Goal: Transaction & Acquisition: Purchase product/service

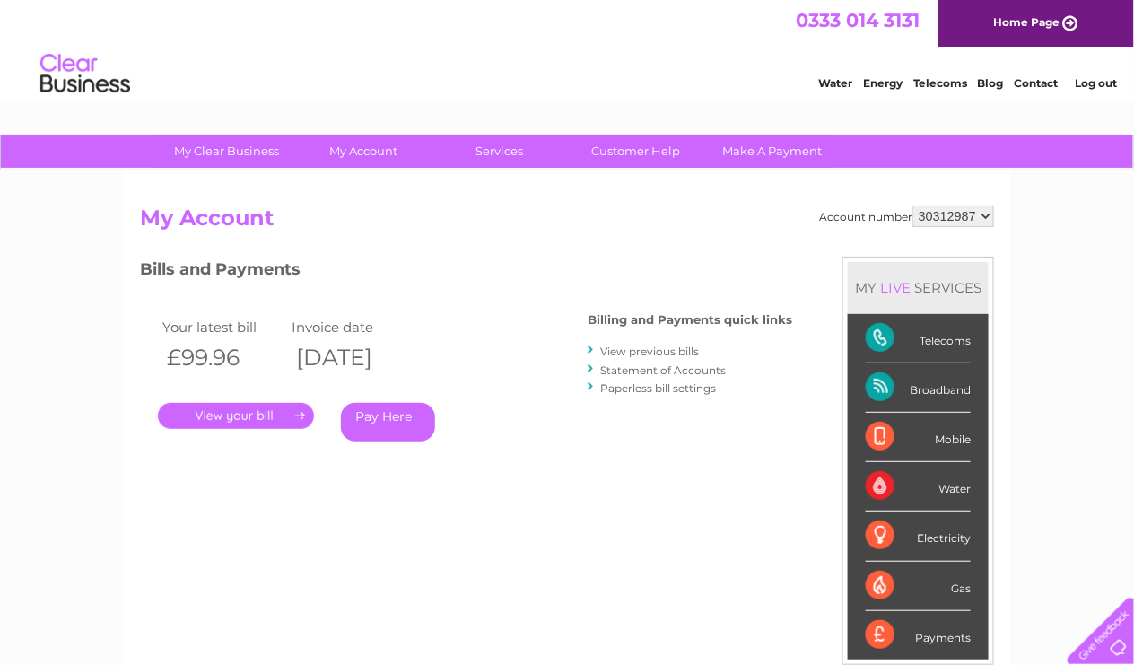
click at [395, 421] on link "Pay Here" at bounding box center [388, 422] width 94 height 39
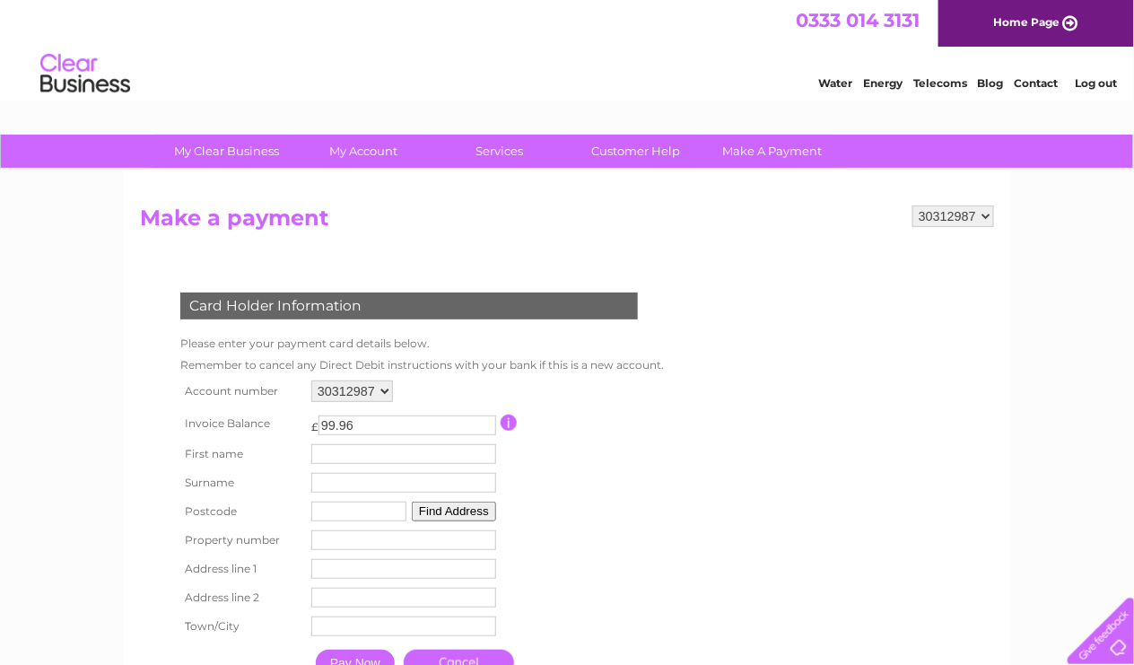
click at [339, 440] on td "First name" at bounding box center [404, 453] width 194 height 29
click at [352, 454] on input "text" at bounding box center [405, 455] width 187 height 22
type input "Mark"
type input "Connolly"
click at [397, 504] on input "M41 9SB" at bounding box center [359, 513] width 95 height 20
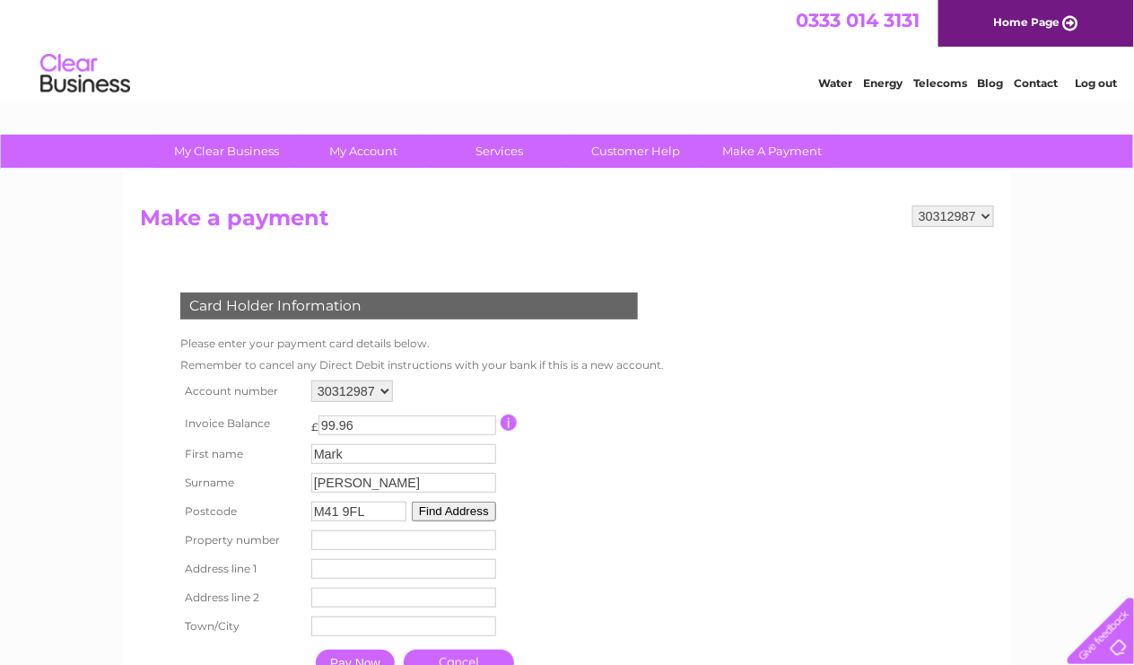
type input "m41 9fl"
click at [447, 508] on button "Find Address" at bounding box center [454, 511] width 84 height 20
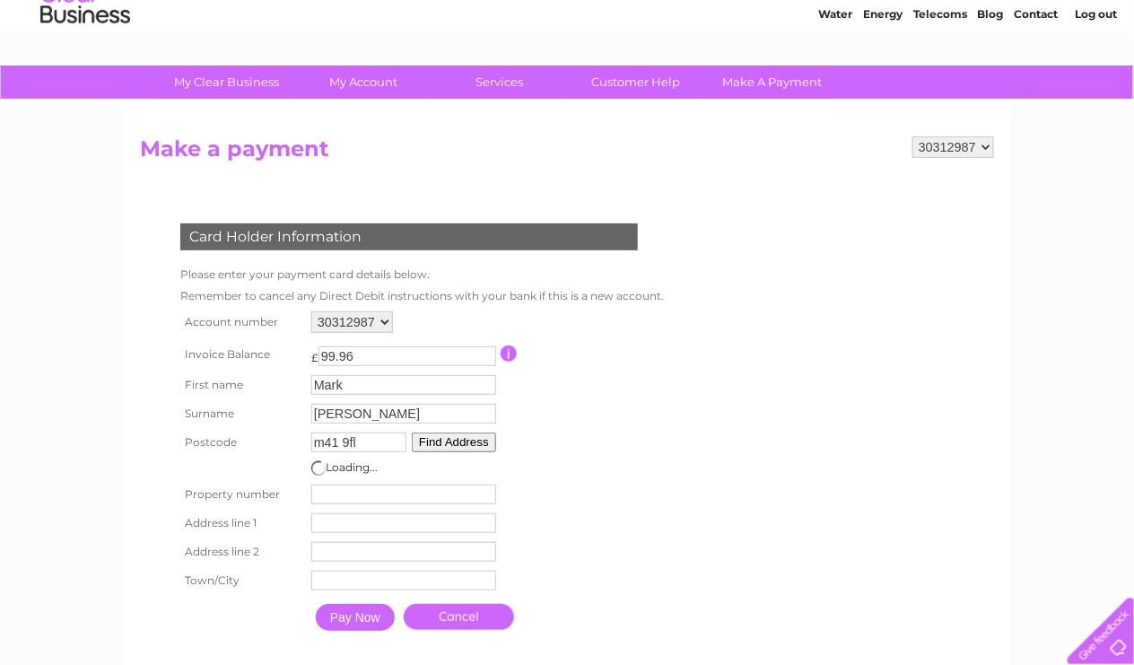
scroll to position [90, 0]
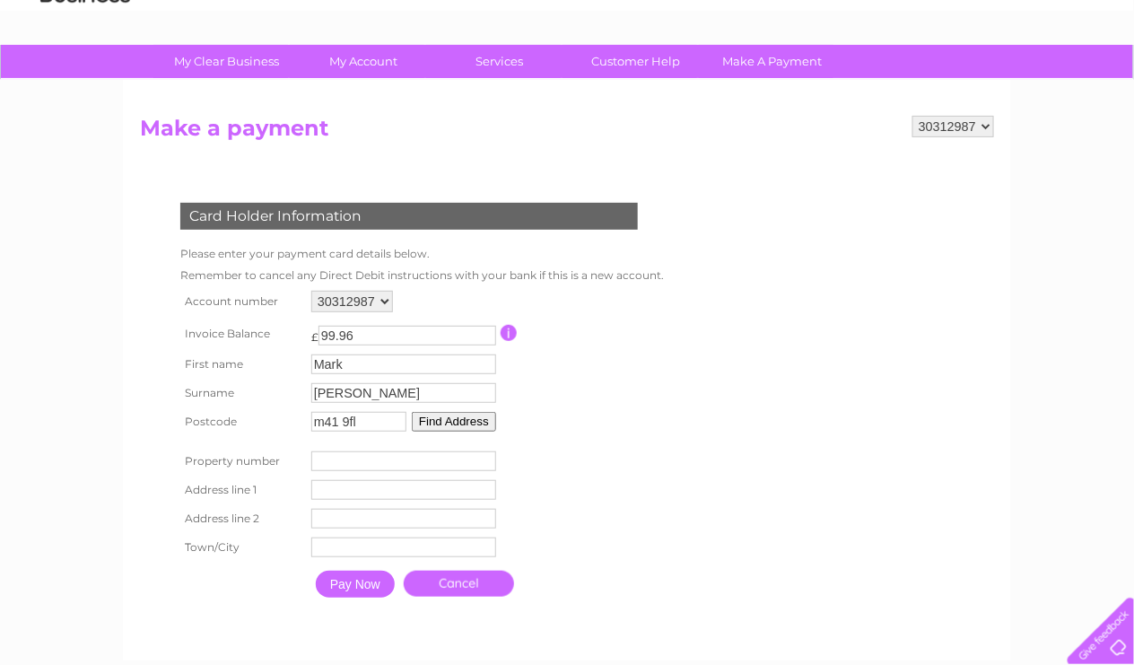
click at [413, 460] on input "number" at bounding box center [403, 461] width 185 height 20
type input "4"
click at [399, 475] on td "Address Line One" at bounding box center [404, 489] width 194 height 29
click at [396, 489] on input "text" at bounding box center [405, 491] width 187 height 22
type input "Riverside Drive"
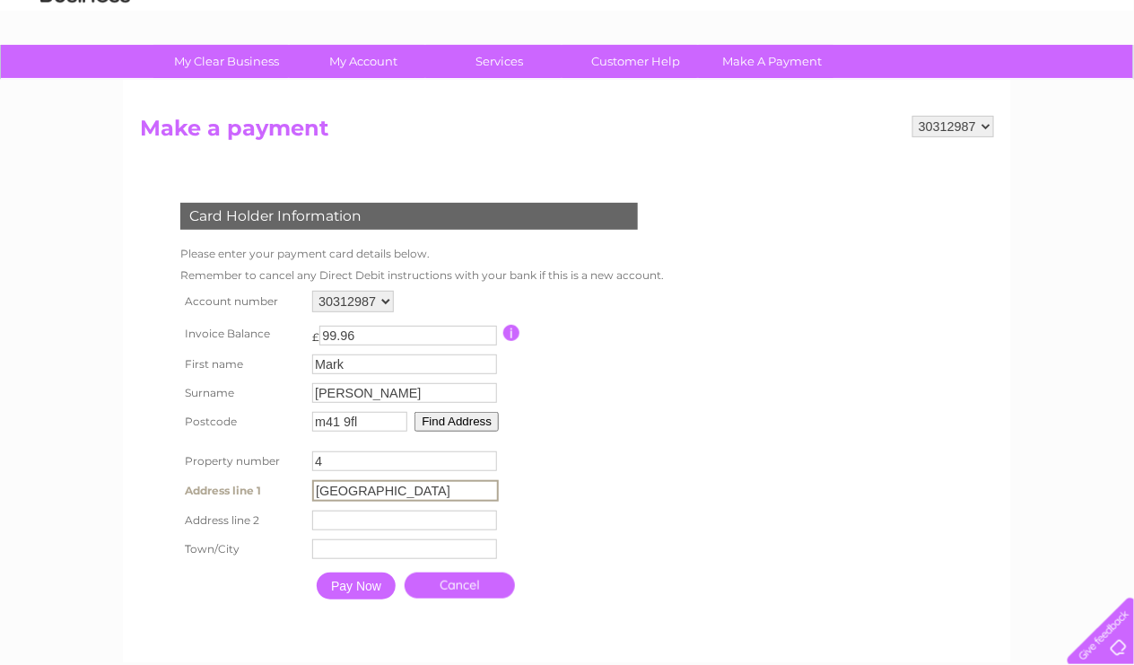
type input "Urmston"
click at [348, 572] on input "Pay Now" at bounding box center [355, 583] width 79 height 27
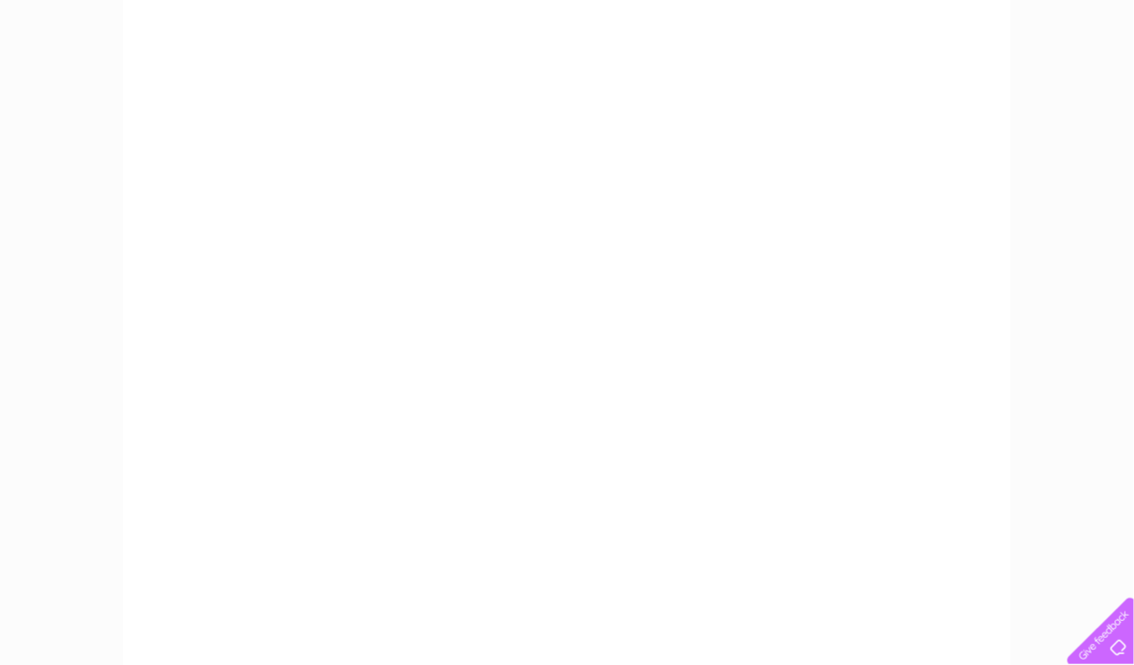
scroll to position [179, 0]
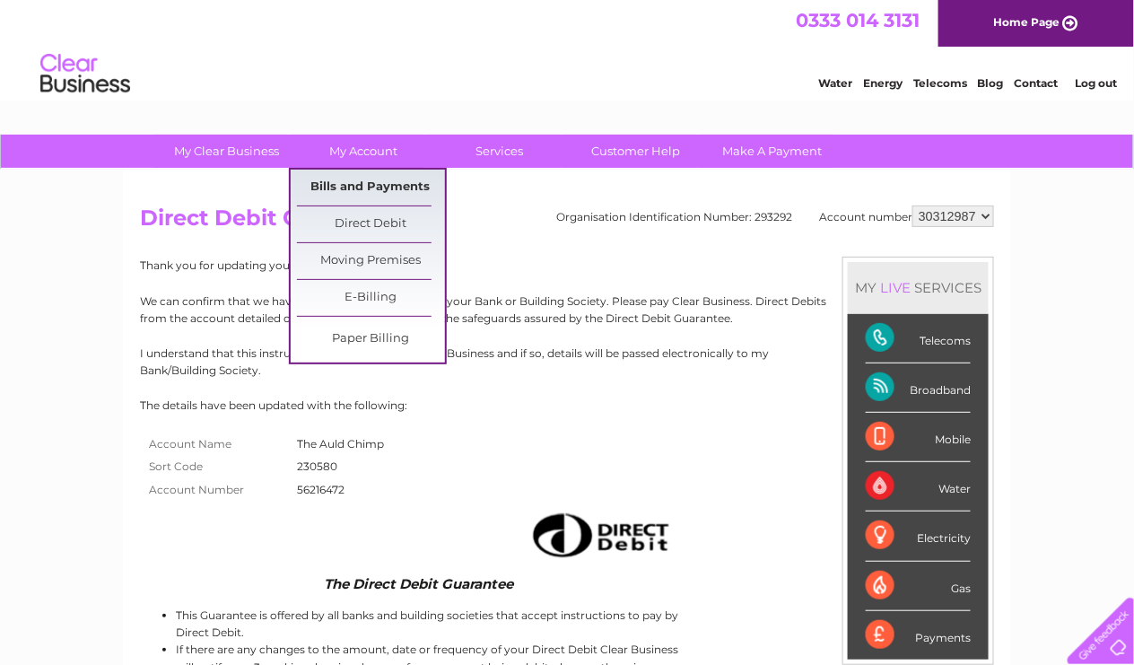
click at [363, 187] on link "Bills and Payments" at bounding box center [371, 187] width 148 height 36
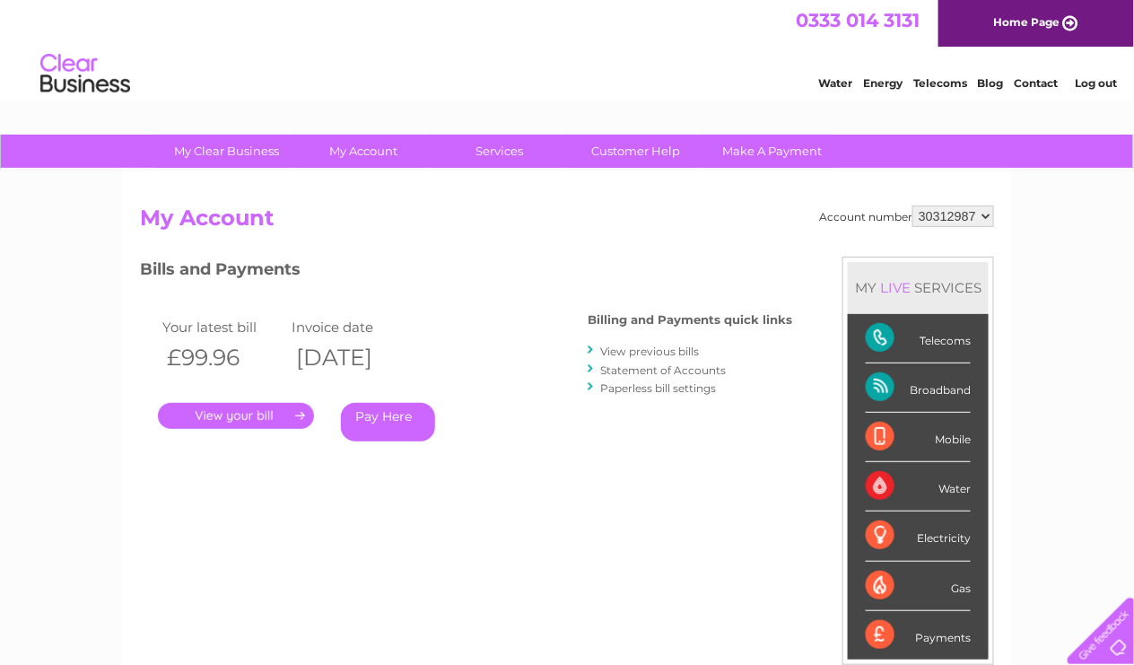
click at [400, 417] on link "Pay Here" at bounding box center [388, 422] width 94 height 39
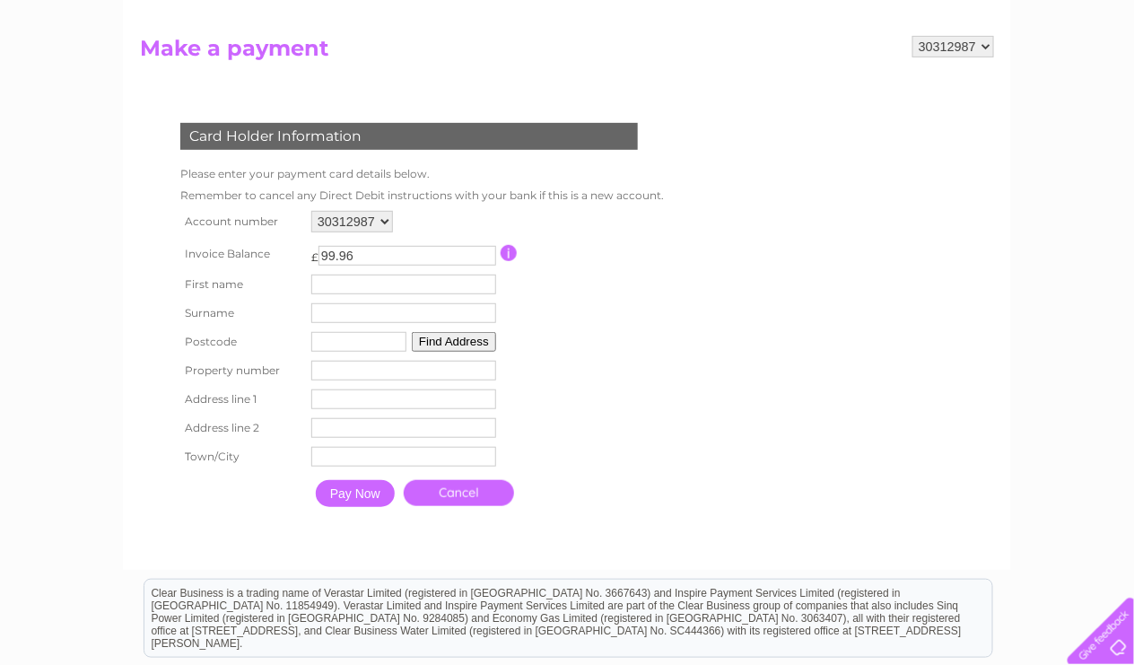
scroll to position [179, 0]
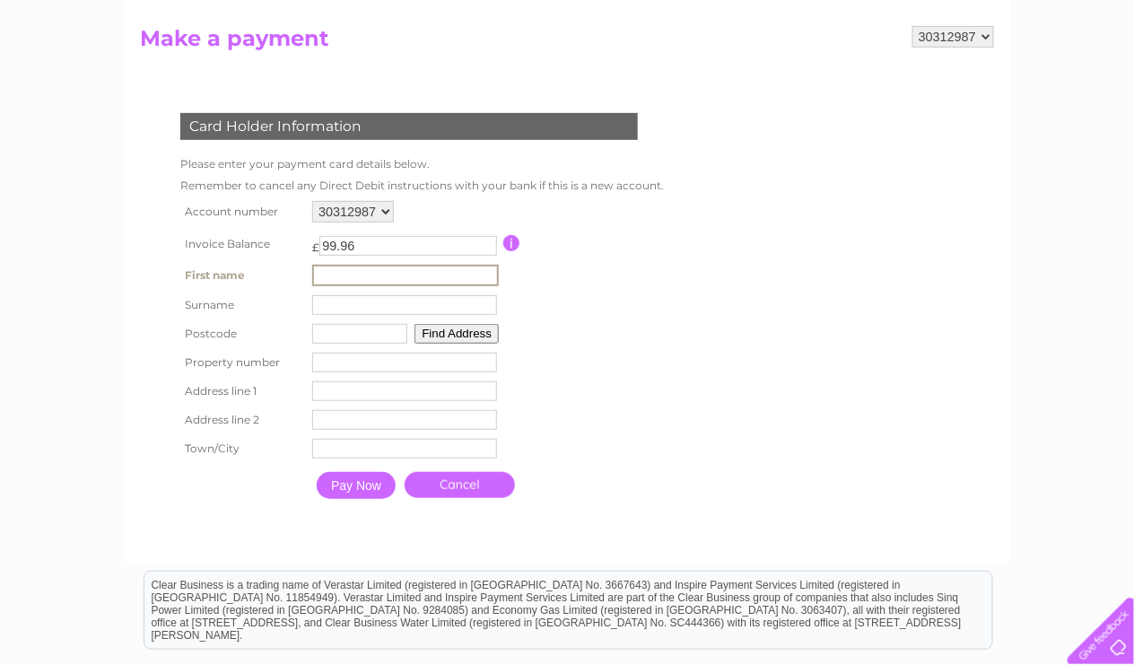
click at [342, 267] on input "text" at bounding box center [405, 276] width 187 height 22
type input "Mark"
type input "Connolly"
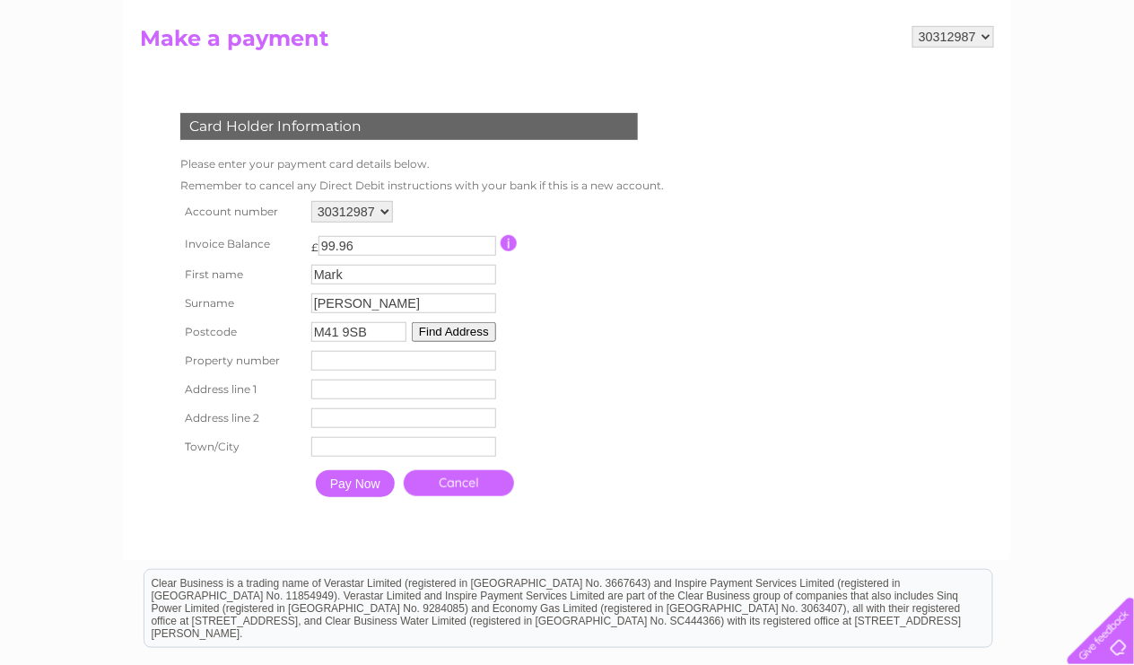
click at [392, 328] on input "M41 9SB" at bounding box center [358, 332] width 95 height 20
type input "M41 9FL"
click at [316, 352] on input "number" at bounding box center [403, 361] width 185 height 20
type input "4"
click at [331, 382] on input "text" at bounding box center [403, 389] width 185 height 20
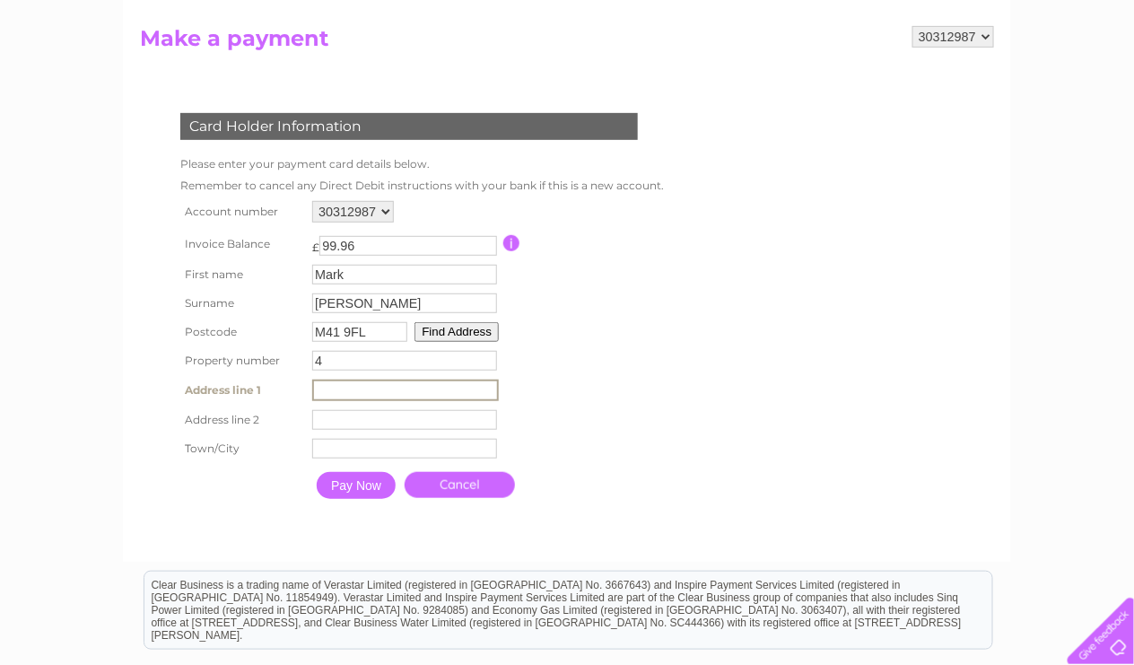
type input "Riverside Drive"
type input "Urmston"
click at [366, 482] on input "Pay Now" at bounding box center [355, 483] width 79 height 27
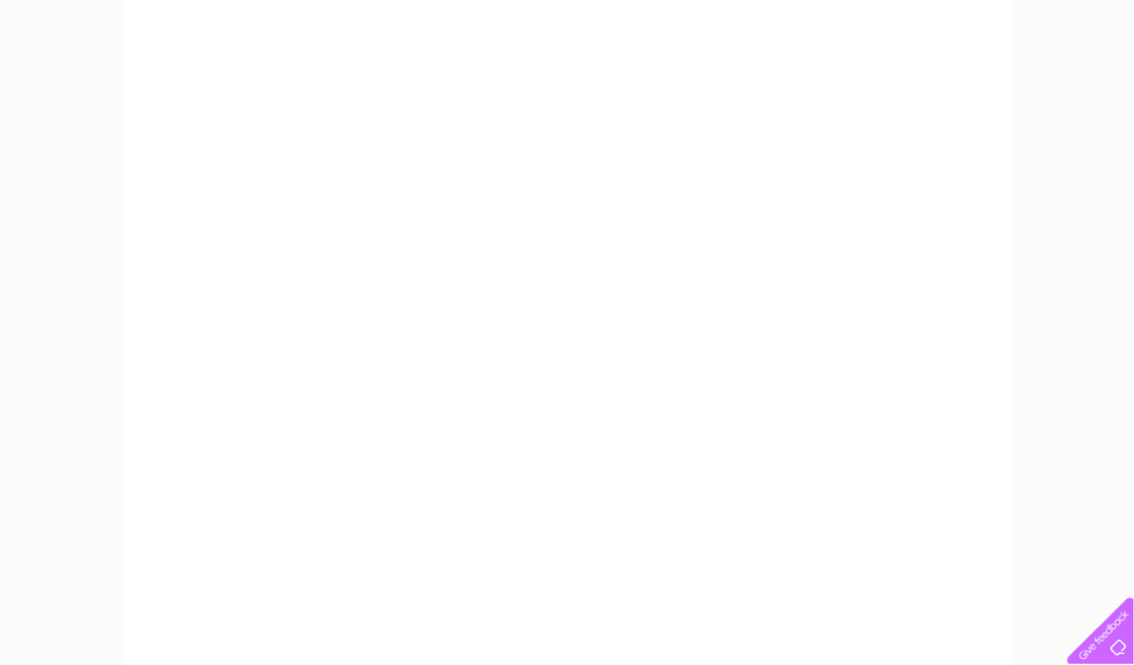
scroll to position [0, 0]
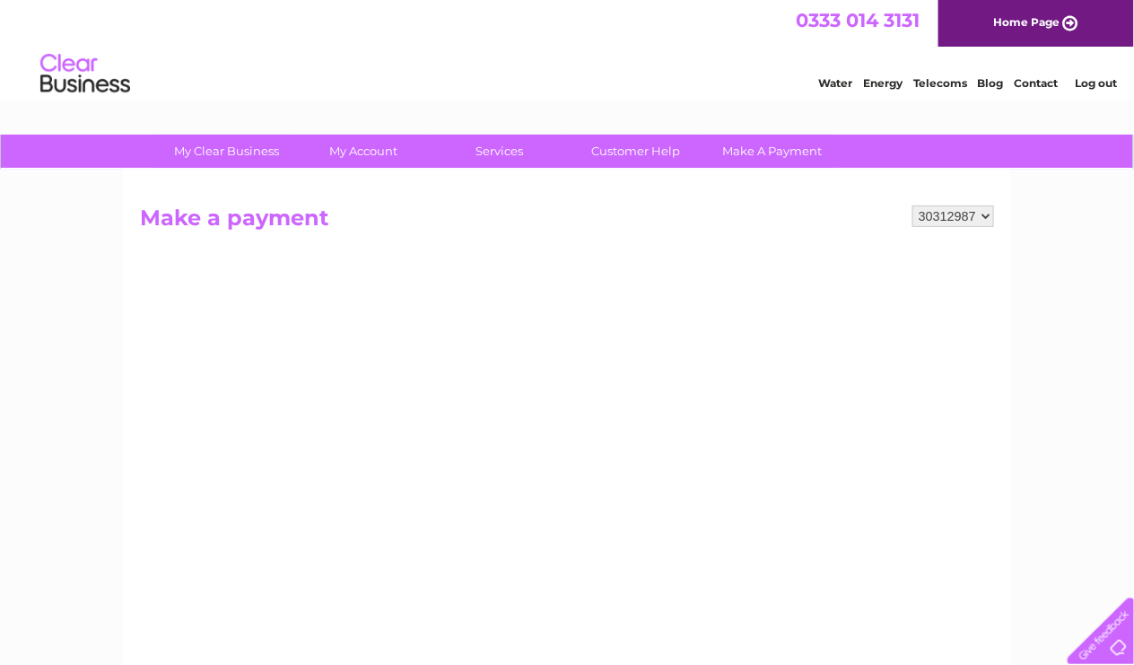
click at [1026, 27] on link "Home Page" at bounding box center [1035, 23] width 195 height 47
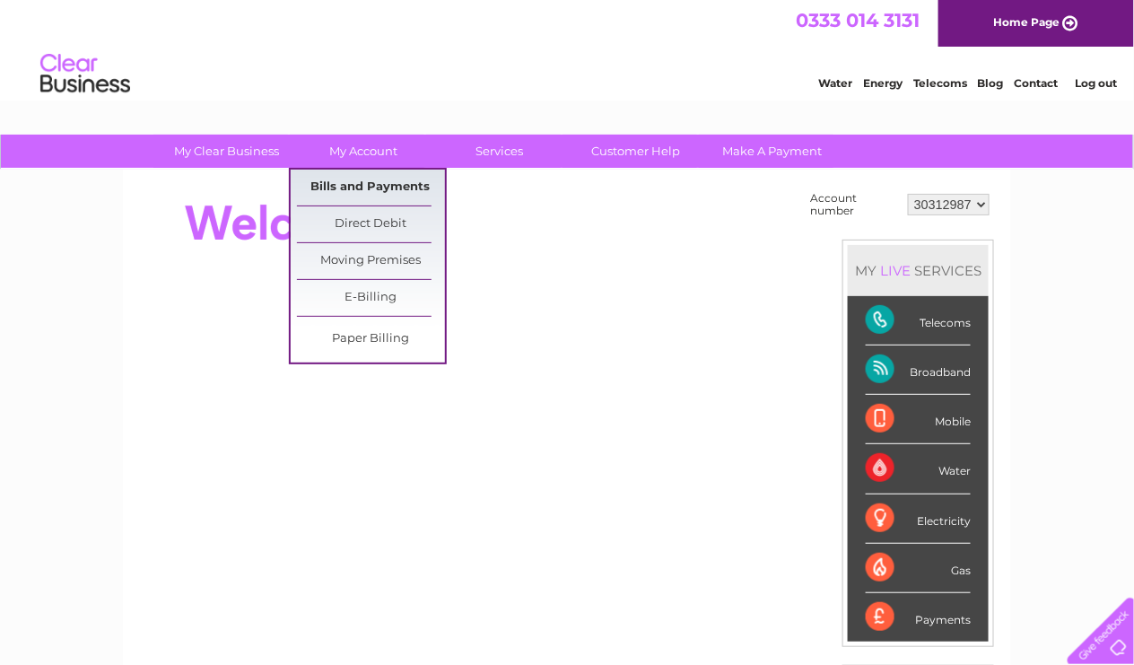
click at [364, 187] on link "Bills and Payments" at bounding box center [371, 187] width 148 height 36
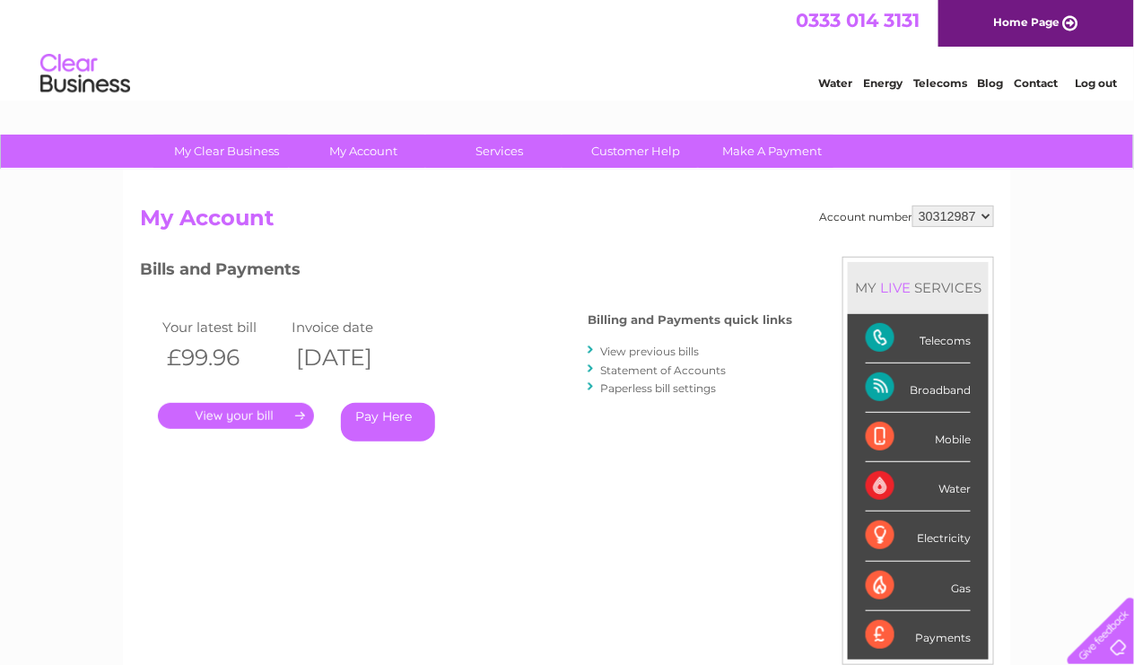
click at [380, 415] on link "Pay Here" at bounding box center [388, 422] width 94 height 39
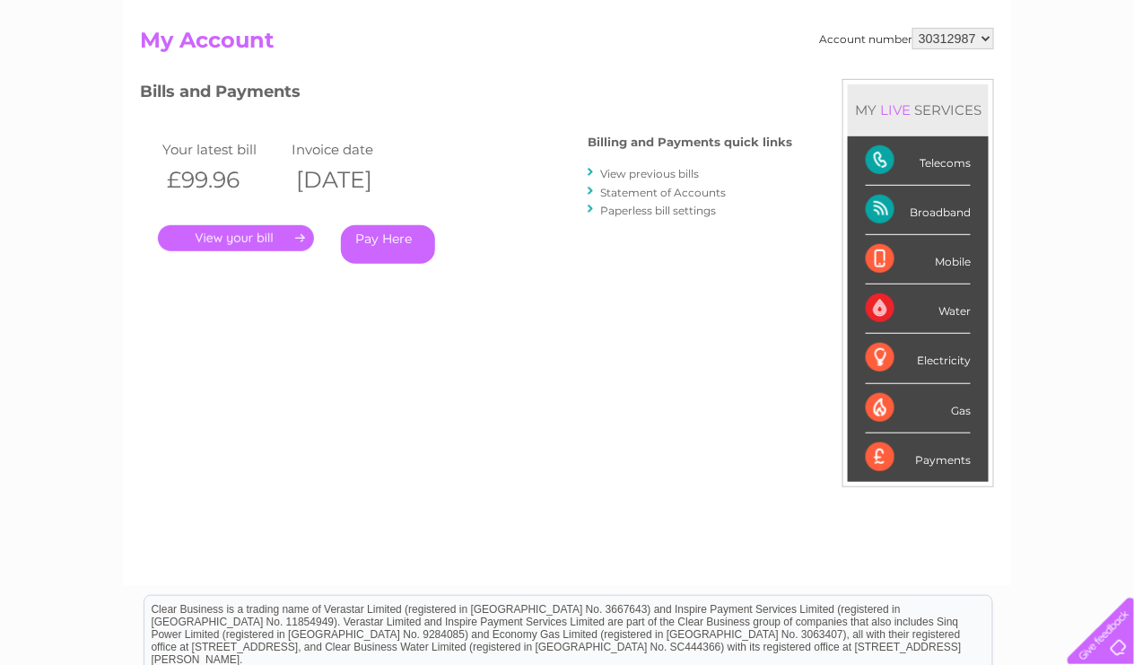
scroll to position [179, 0]
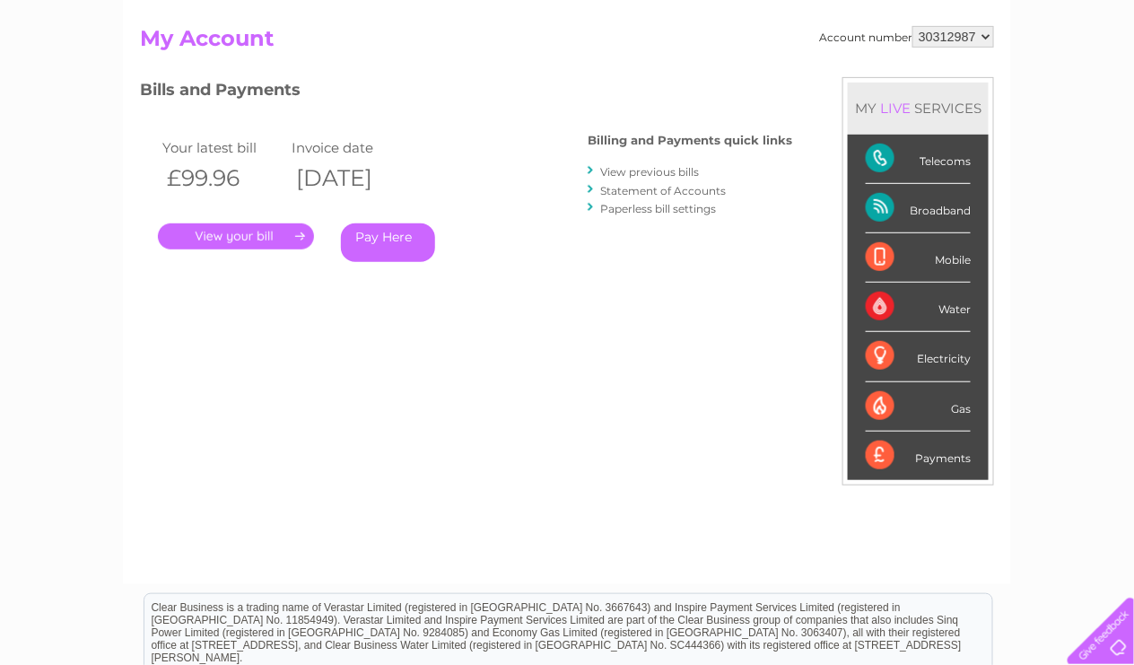
click at [378, 243] on link "Pay Here" at bounding box center [388, 242] width 94 height 39
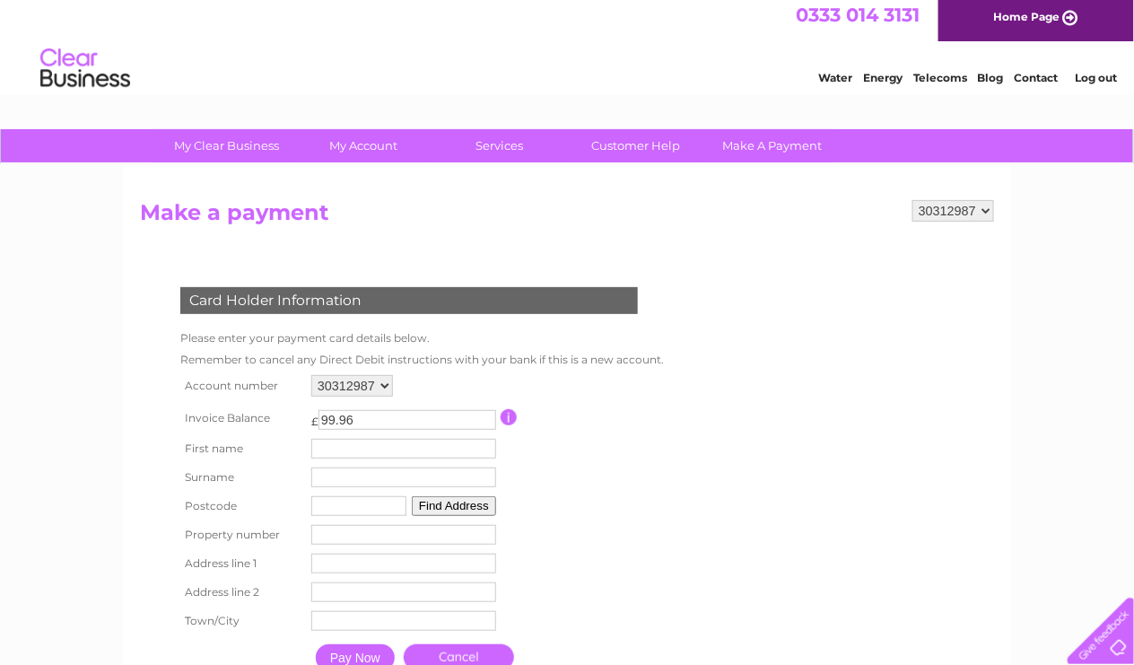
scroll to position [269, 0]
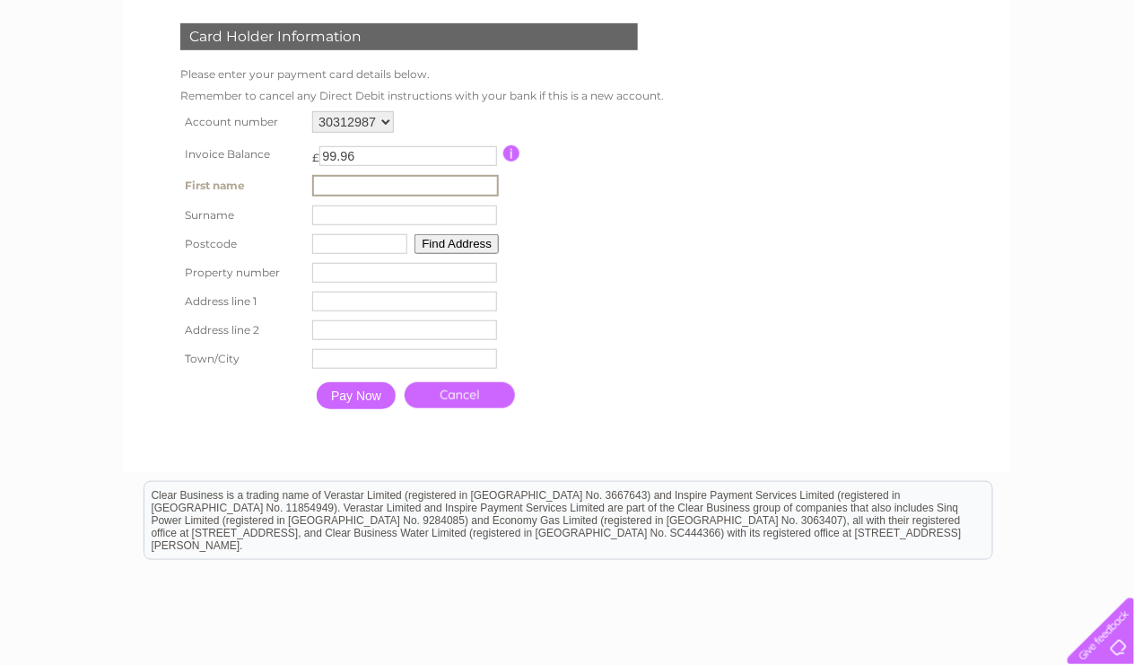
click at [358, 177] on input "text" at bounding box center [405, 186] width 187 height 22
type input "Mark"
type input "[PERSON_NAME]"
type input "M41 9SB"
type input "M"
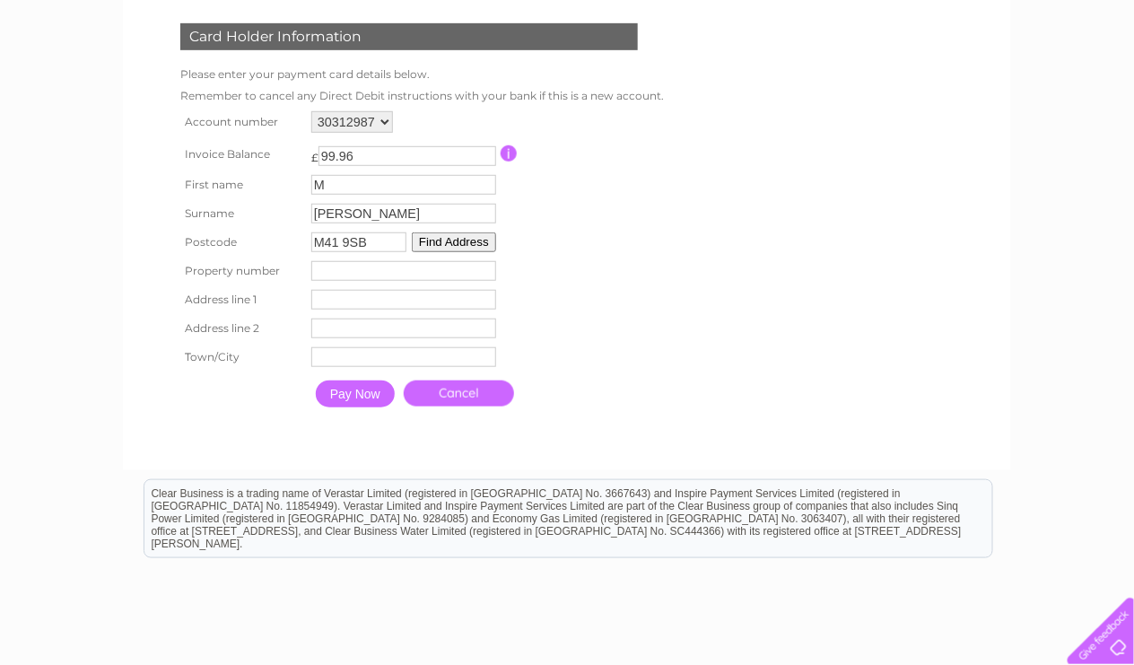
drag, startPoint x: 804, startPoint y: 281, endPoint x: 755, endPoint y: 279, distance: 48.5
click at [804, 281] on form "30312987 Make a payment Card Holder Information Please enter your payment card …" at bounding box center [567, 194] width 854 height 516
click at [373, 265] on input "number" at bounding box center [403, 271] width 185 height 20
click at [445, 239] on button "Find Address" at bounding box center [454, 242] width 84 height 20
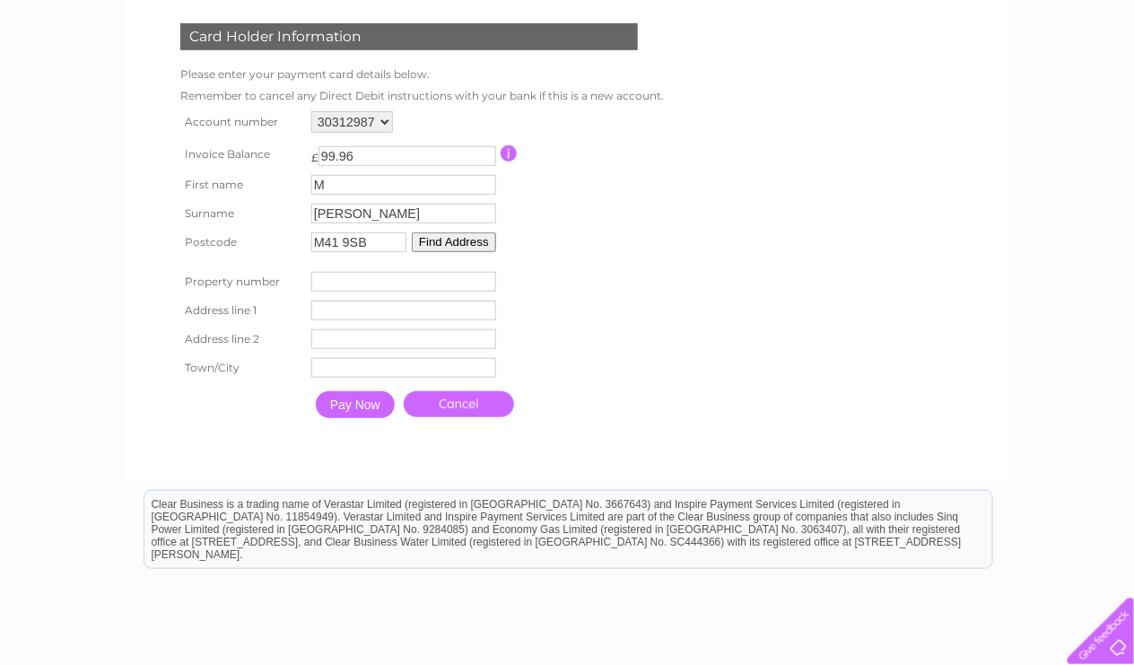
click at [392, 275] on input "number" at bounding box center [403, 282] width 185 height 20
click at [382, 314] on input "text" at bounding box center [403, 310] width 185 height 20
click at [392, 278] on input "number" at bounding box center [404, 282] width 185 height 20
type input "3"
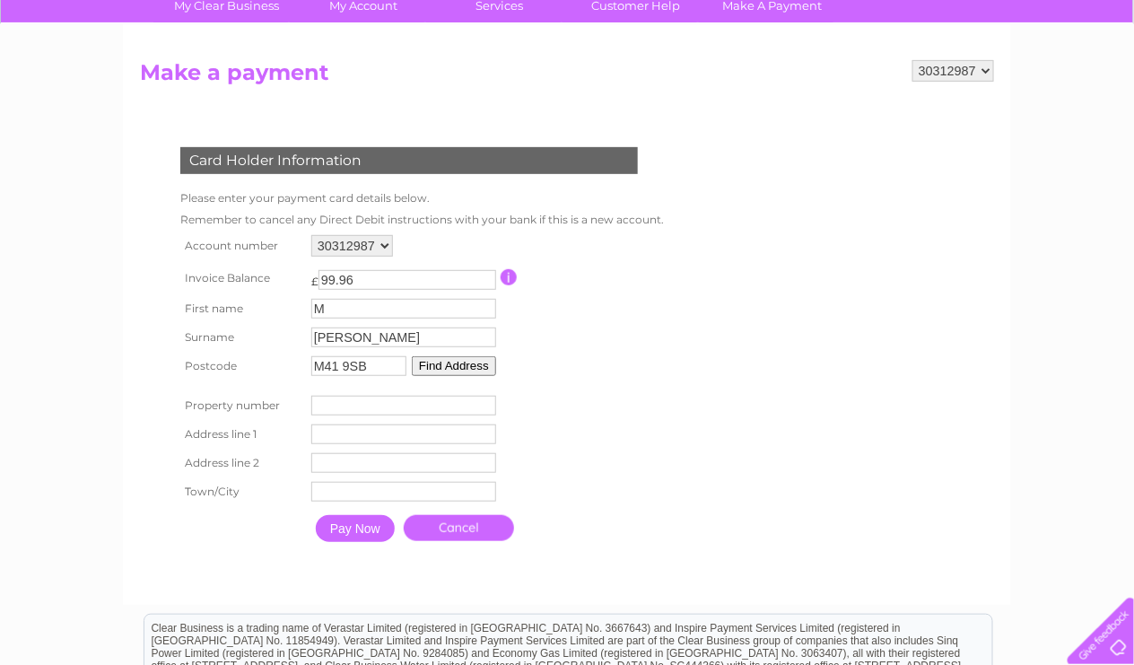
scroll to position [0, 0]
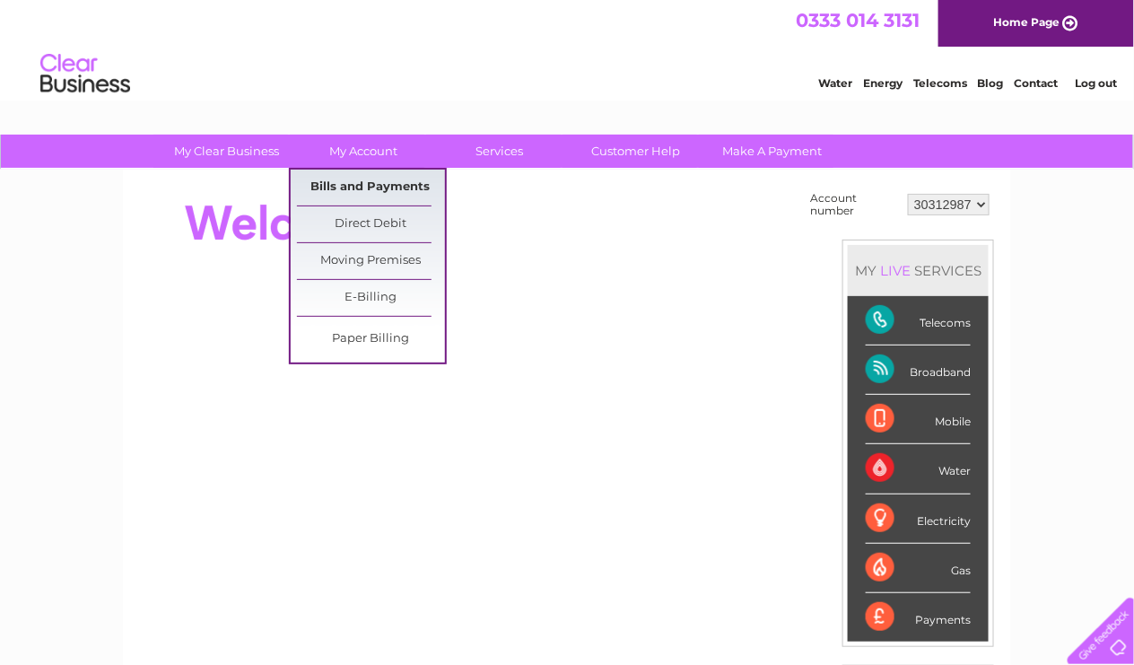
click at [378, 187] on link "Bills and Payments" at bounding box center [371, 187] width 148 height 36
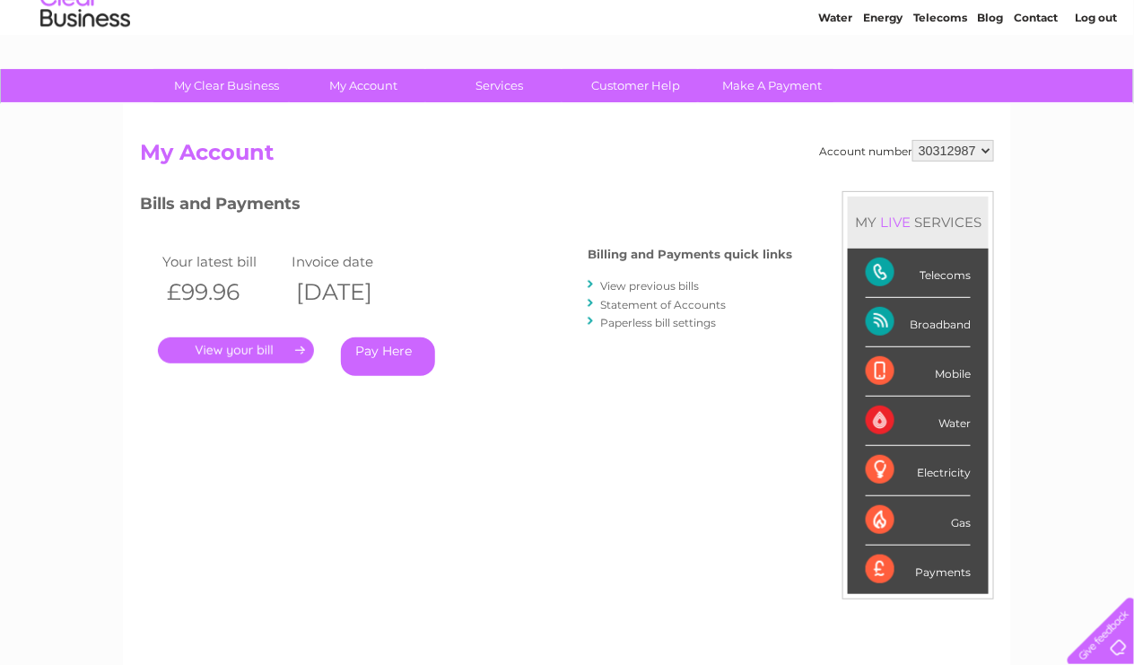
scroll to position [90, 0]
